Goal: Information Seeking & Learning: Learn about a topic

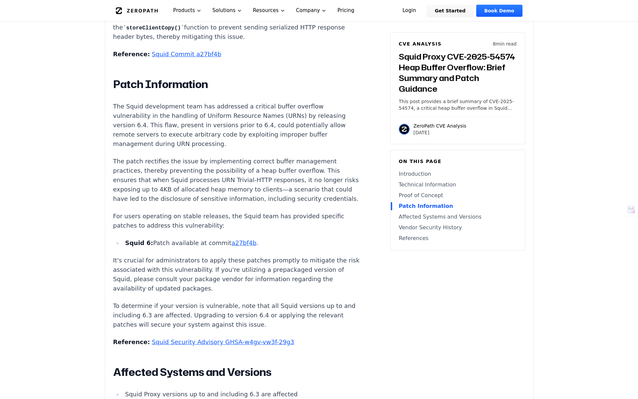
scroll to position [652, 0]
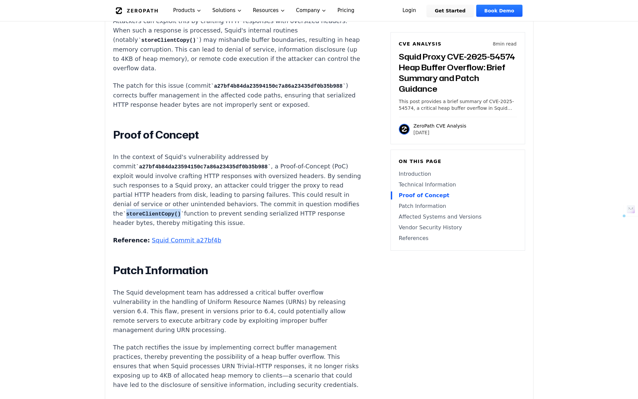
drag, startPoint x: 245, startPoint y: 175, endPoint x: 298, endPoint y: 176, distance: 52.9
click at [184, 211] on code "storeClientCopy()" at bounding box center [153, 214] width 61 height 6
copy code "storeClientCopy()"
click at [167, 237] on link "Squid Commit a27bf4b" at bounding box center [186, 240] width 69 height 7
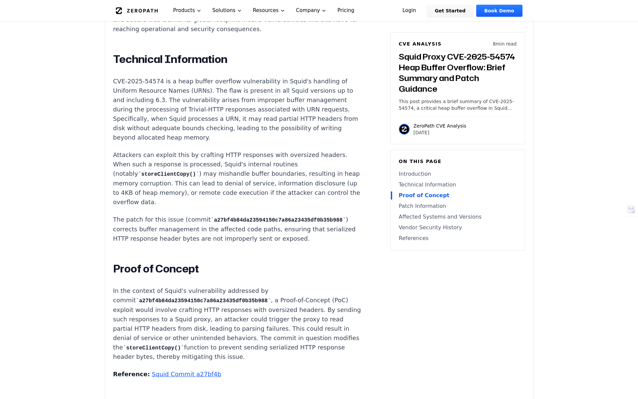
scroll to position [518, 0]
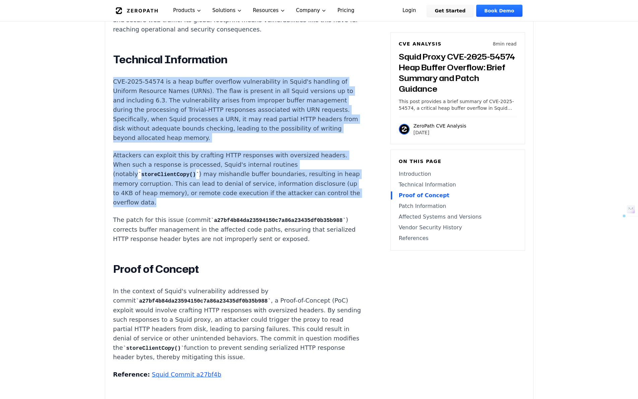
drag, startPoint x: 232, startPoint y: 175, endPoint x: 107, endPoint y: 75, distance: 160.2
click at [107, 75] on div "Experimental AI-Generated Content This CVE analysis is an experimental publicat…" at bounding box center [319, 328] width 428 height 1290
copy div "CVE-2025-54574 is a heap buffer overflow vulnerability in Squid's handling of U…"
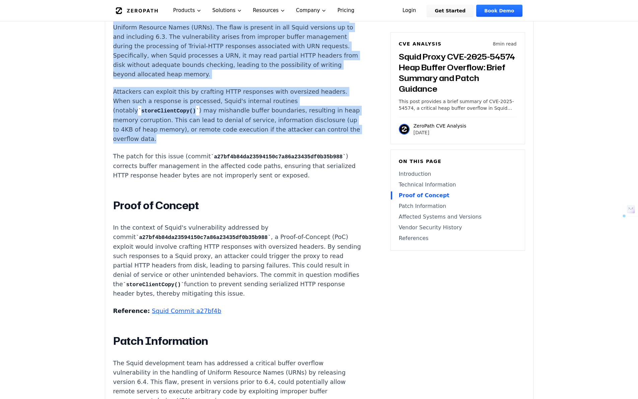
drag, startPoint x: 112, startPoint y: 197, endPoint x: 333, endPoint y: 259, distance: 229.0
click at [333, 259] on div "Experimental AI-Generated Content This CVE analysis is an experimental publicat…" at bounding box center [319, 264] width 428 height 1290
copy p "In the context of Squid's vulnerability addressed by commit a27bf4b84da23594150…"
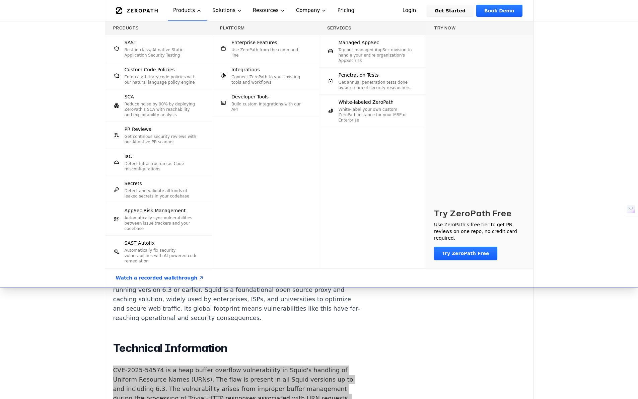
scroll to position [167, 0]
